Goal: Ask a question

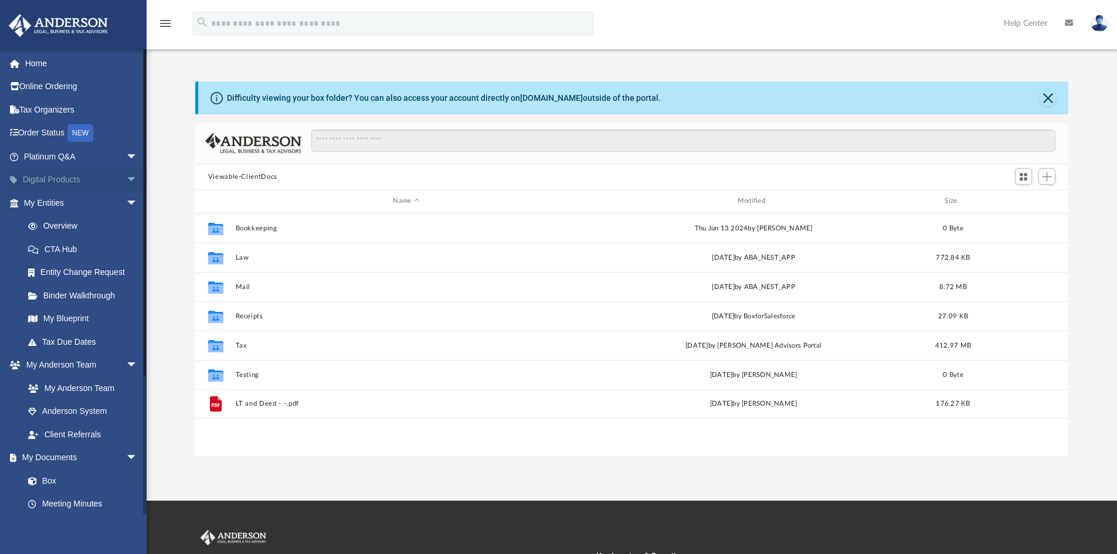
scroll to position [258, 865]
click at [127, 151] on span "arrow_drop_down" at bounding box center [137, 157] width 23 height 24
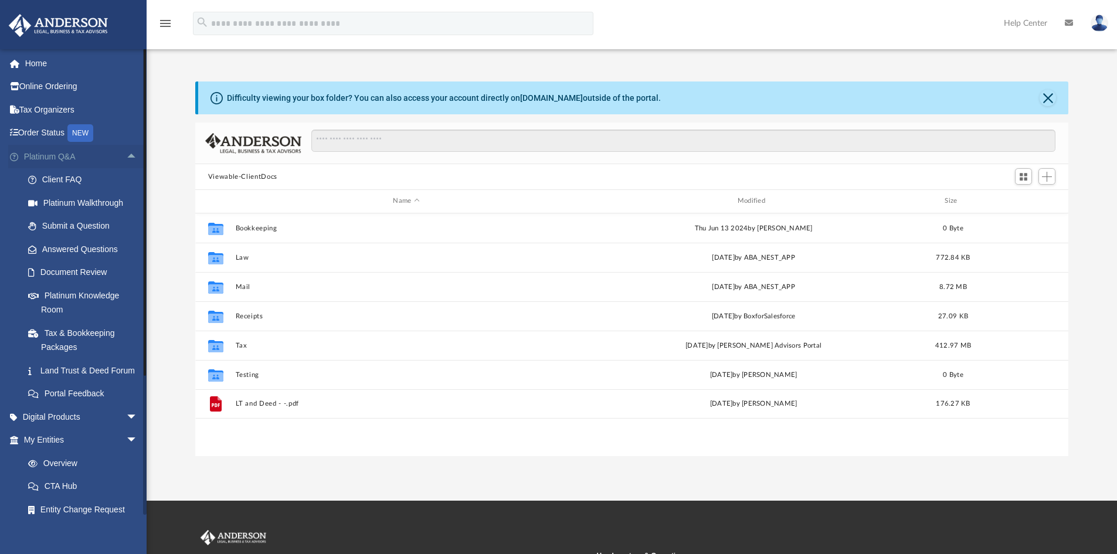
click at [127, 151] on span "arrow_drop_up" at bounding box center [137, 157] width 23 height 24
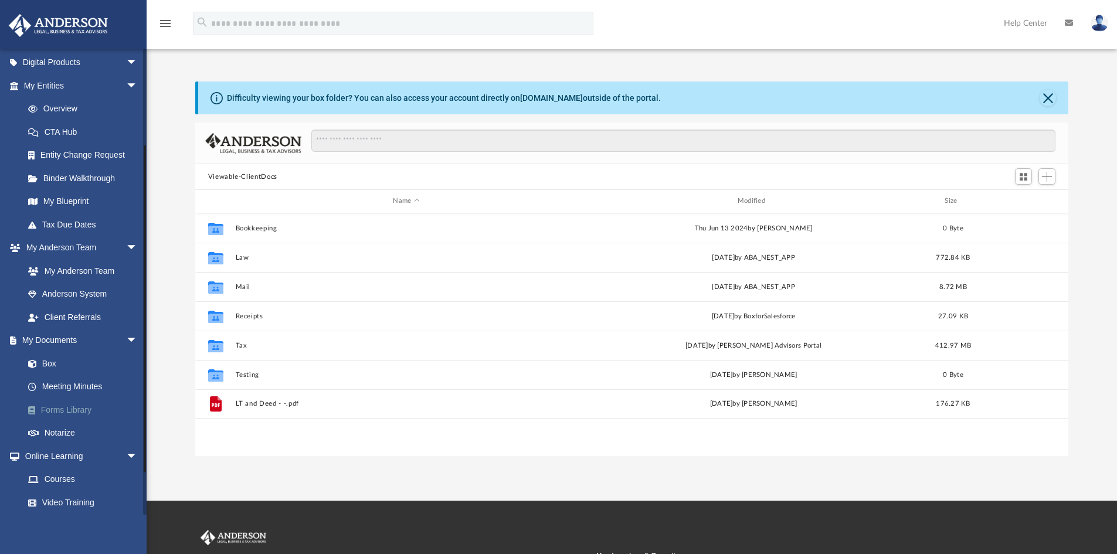
scroll to position [176, 0]
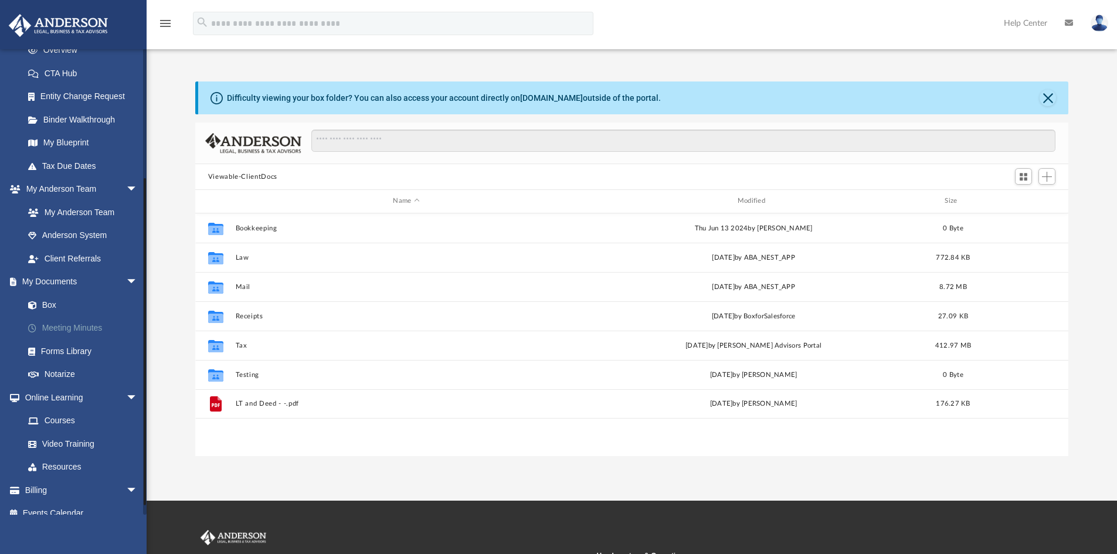
click at [67, 330] on link "Meeting Minutes" at bounding box center [85, 328] width 139 height 23
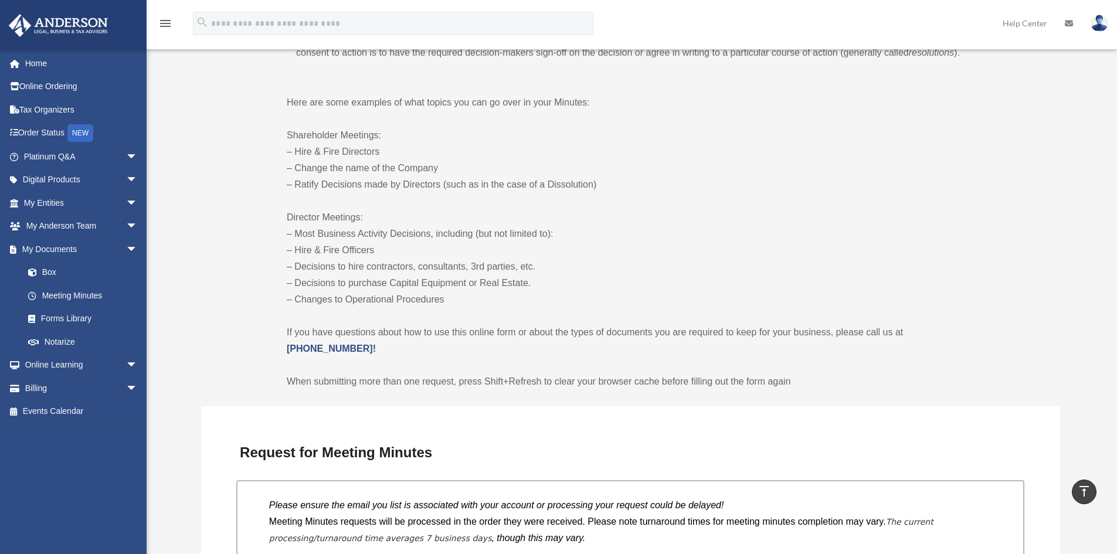
scroll to position [762, 0]
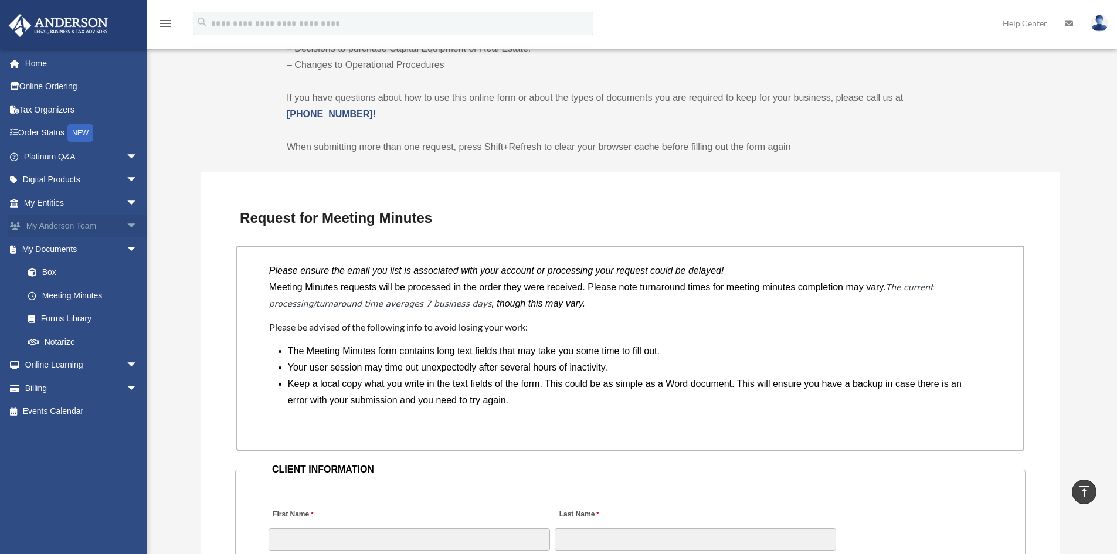
click at [126, 227] on span "arrow_drop_down" at bounding box center [137, 227] width 23 height 24
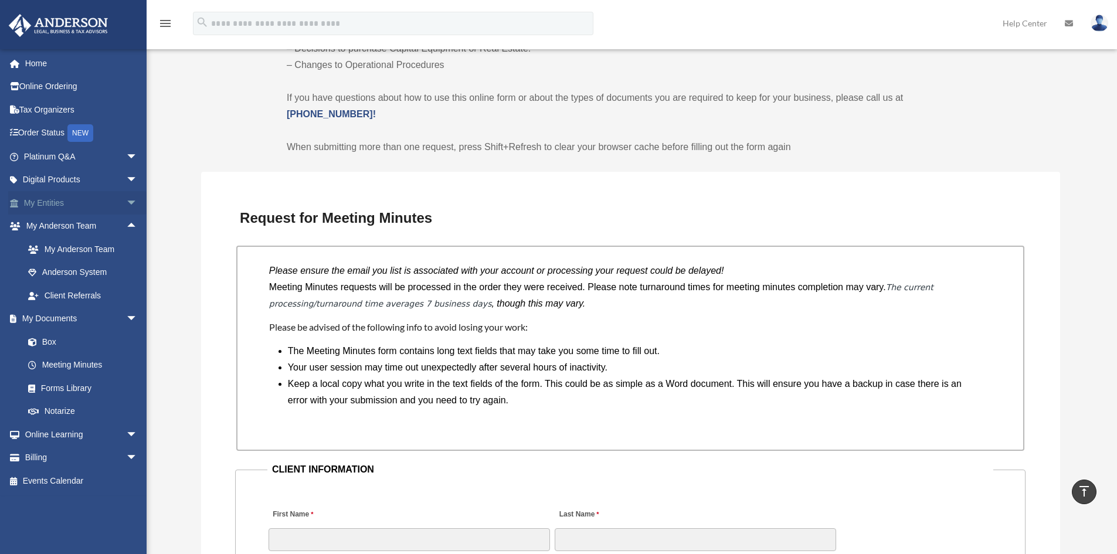
click at [126, 210] on span "arrow_drop_down" at bounding box center [137, 203] width 23 height 24
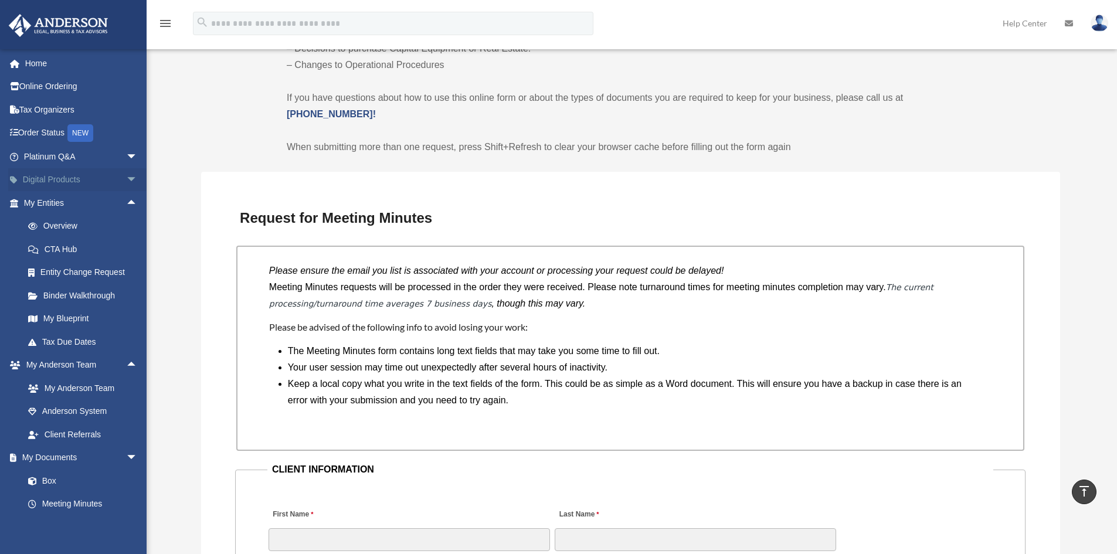
click at [126, 173] on span "arrow_drop_down" at bounding box center [137, 180] width 23 height 24
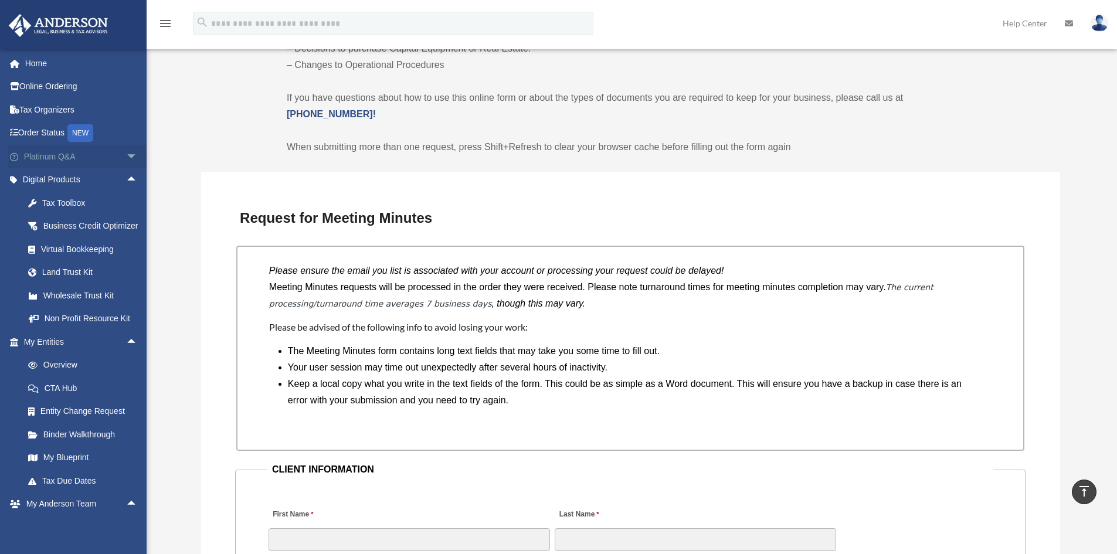
click at [126, 150] on span "arrow_drop_down" at bounding box center [137, 157] width 23 height 24
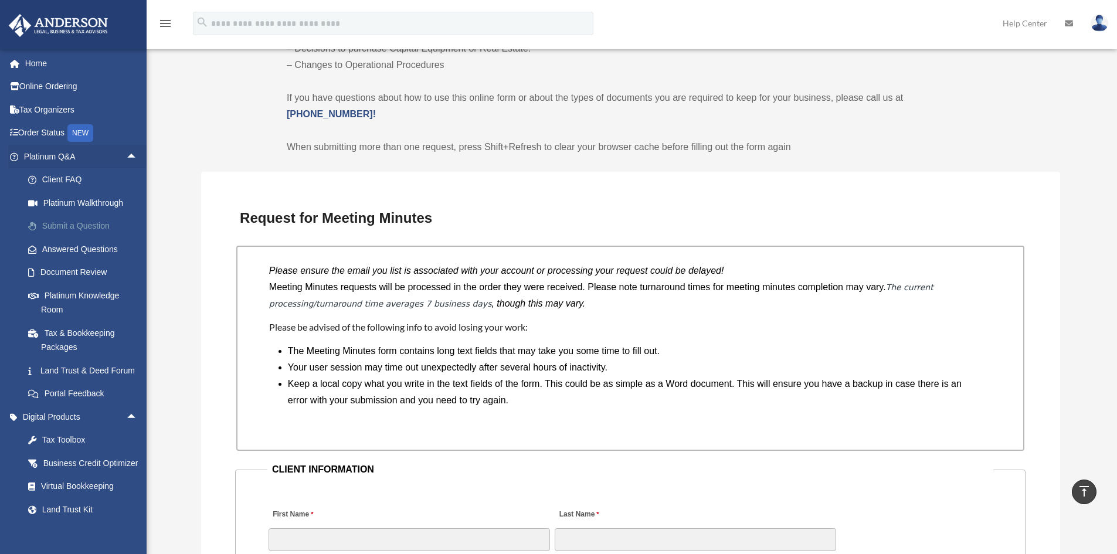
click at [87, 227] on link "Submit a Question" at bounding box center [85, 226] width 139 height 23
